Goal: Navigation & Orientation: Find specific page/section

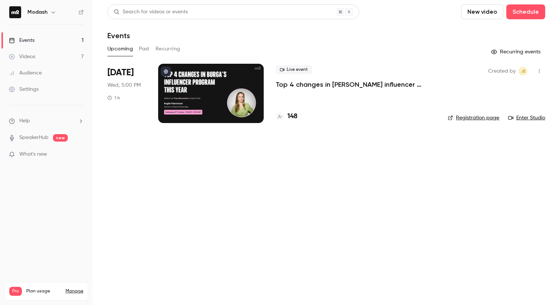
drag, startPoint x: 278, startPoint y: 119, endPoint x: 279, endPoint y: 125, distance: 5.7
click at [278, 119] on div at bounding box center [280, 116] width 9 height 9
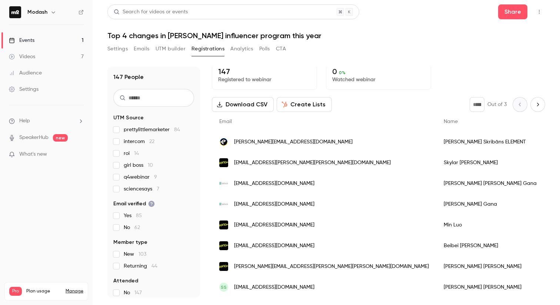
scroll to position [4, 0]
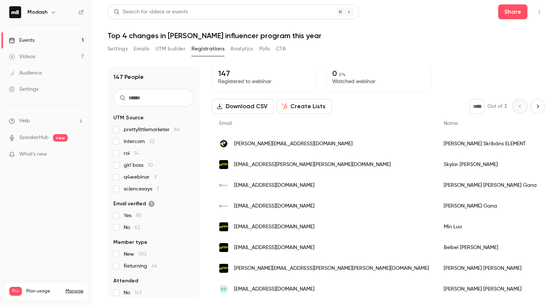
click at [32, 43] on div "Events" at bounding box center [22, 40] width 26 height 7
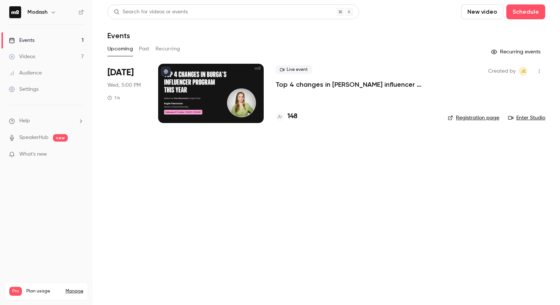
click at [32, 43] on div "Events" at bounding box center [22, 40] width 26 height 7
click at [282, 118] on div at bounding box center [280, 116] width 9 height 9
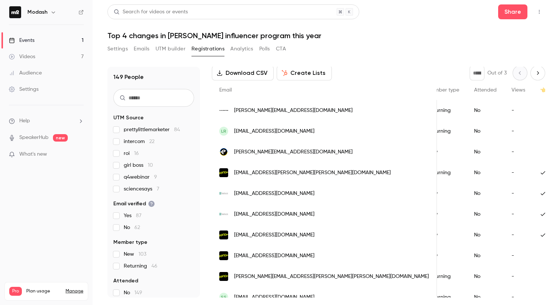
scroll to position [0, 164]
